Goal: Information Seeking & Learning: Learn about a topic

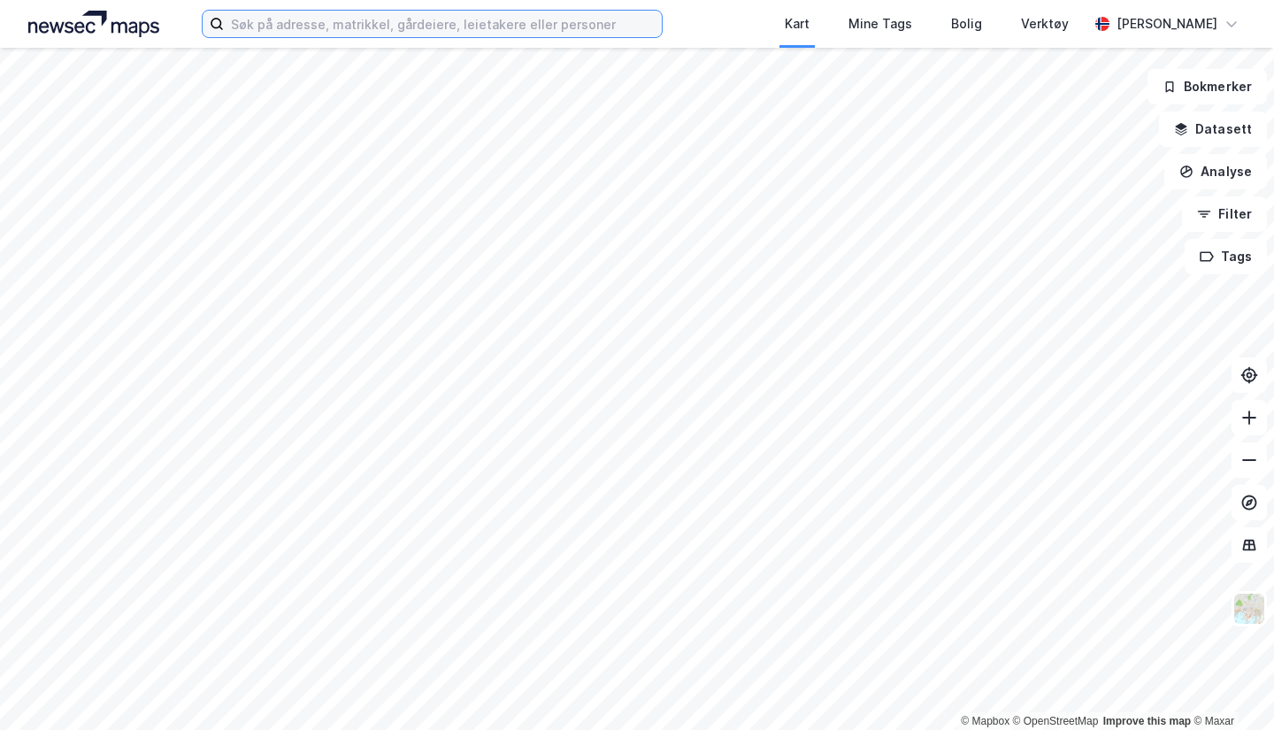
click at [385, 14] on input at bounding box center [443, 24] width 438 height 27
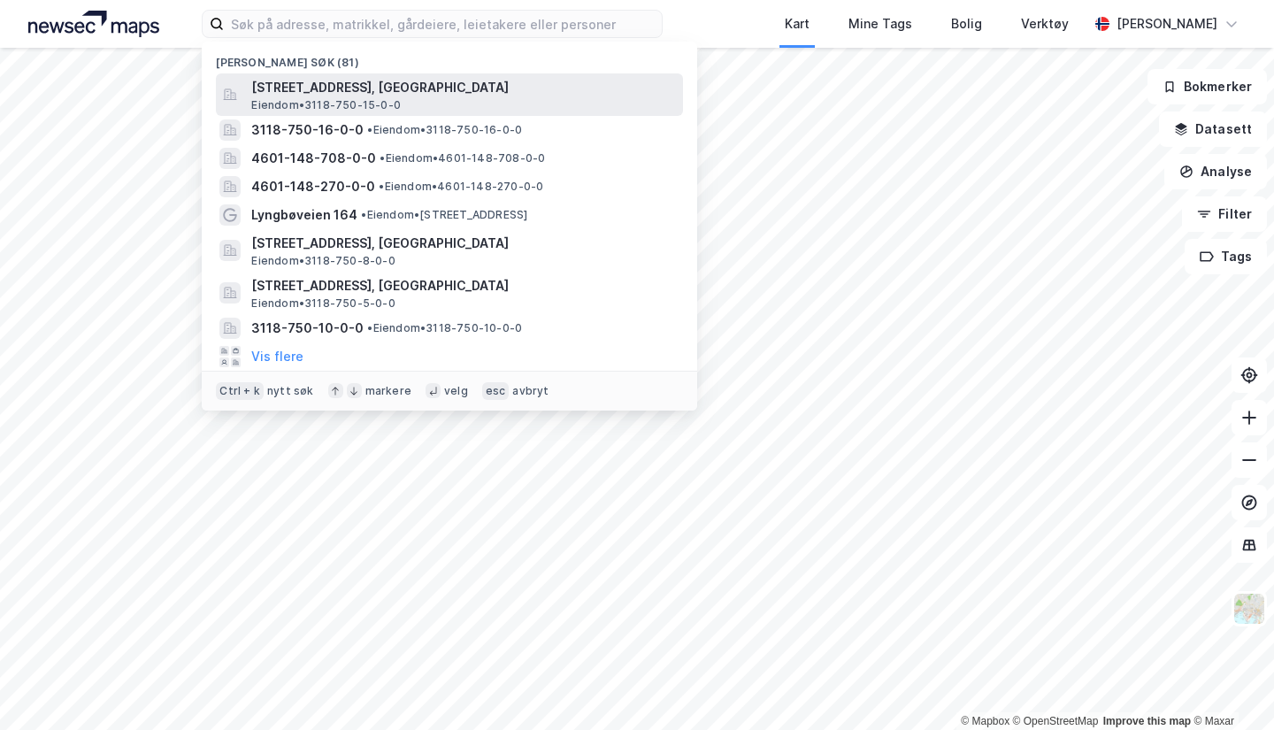
click at [386, 97] on span "[STREET_ADDRESS], [GEOGRAPHIC_DATA]" at bounding box center [463, 87] width 425 height 21
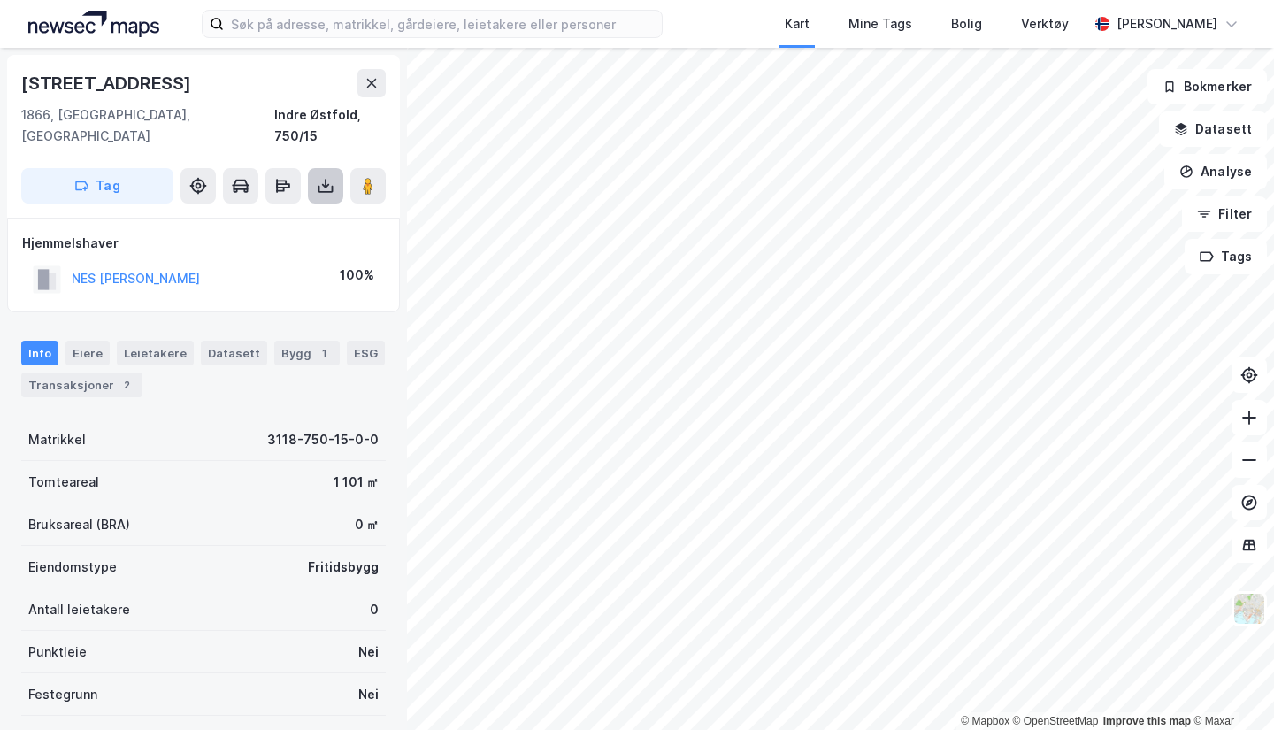
click at [325, 179] on icon at bounding box center [326, 184] width 2 height 10
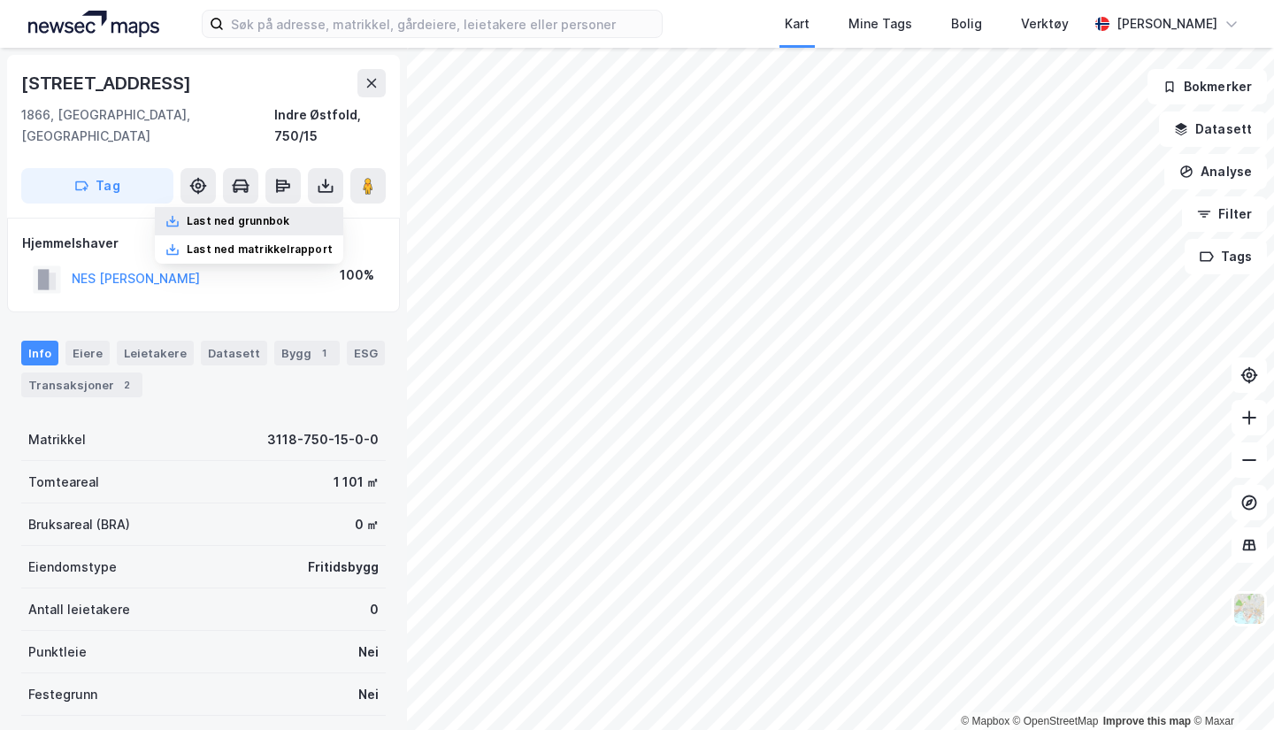
click at [260, 214] on div "Last ned grunnbok" at bounding box center [238, 221] width 103 height 14
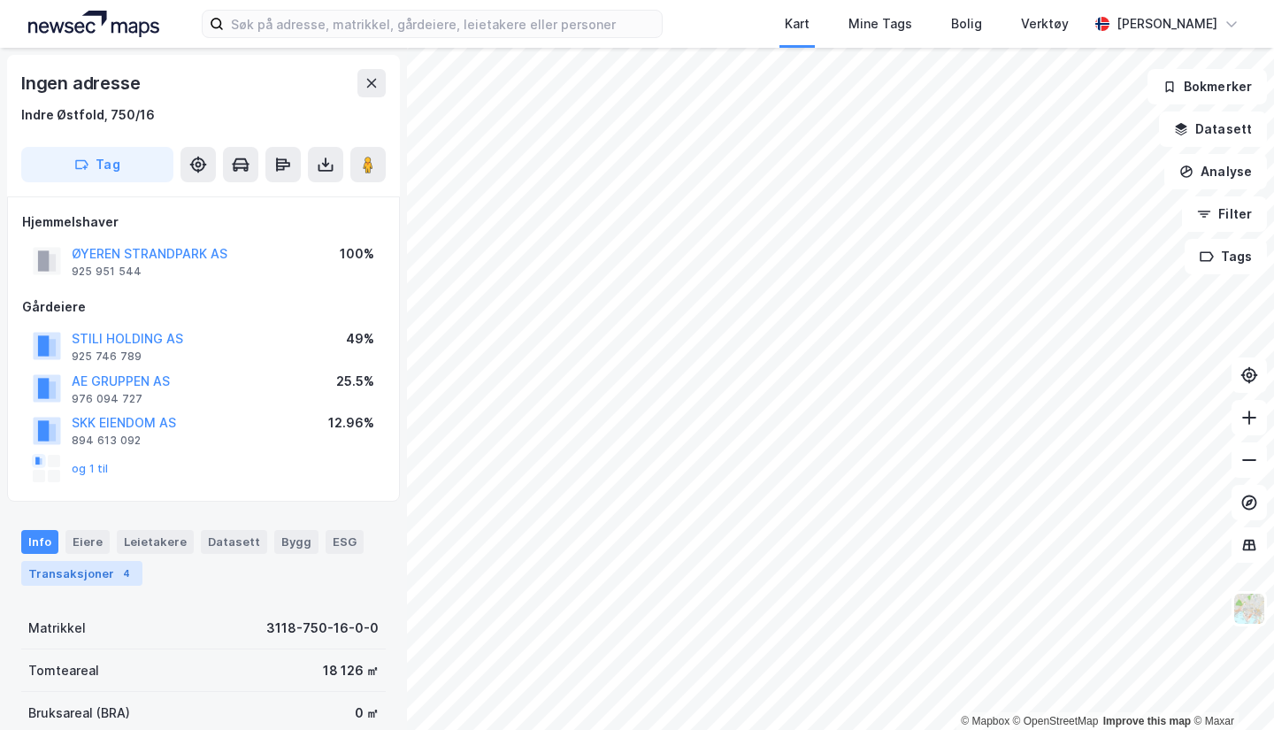
click at [102, 563] on div "Transaksjoner 4" at bounding box center [81, 573] width 121 height 25
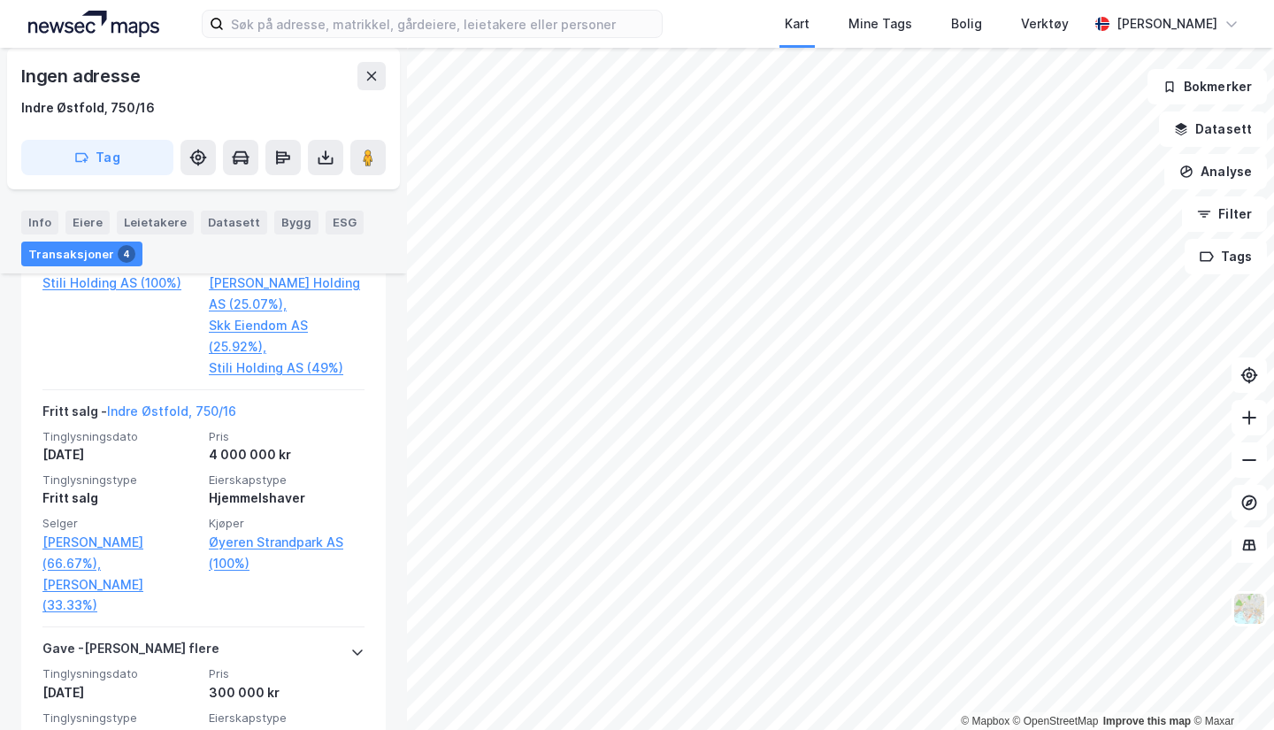
scroll to position [1093, 0]
